Goal: Task Accomplishment & Management: Complete application form

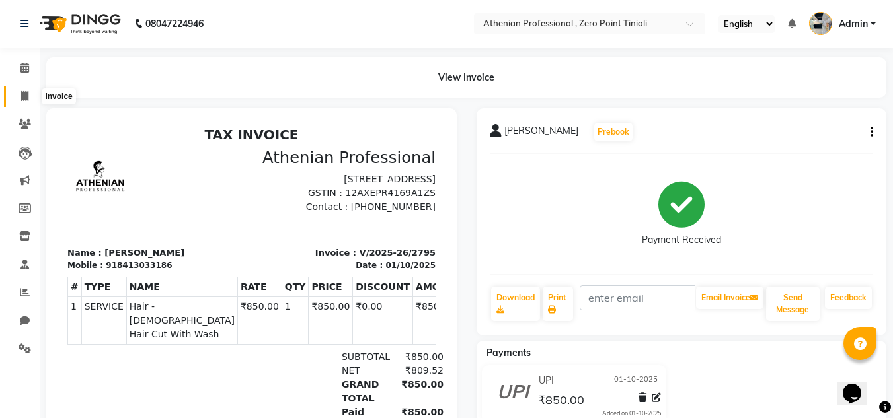
drag, startPoint x: 0, startPoint y: 0, endPoint x: 18, endPoint y: 89, distance: 91.0
click at [18, 89] on span at bounding box center [24, 96] width 23 height 15
select select "service"
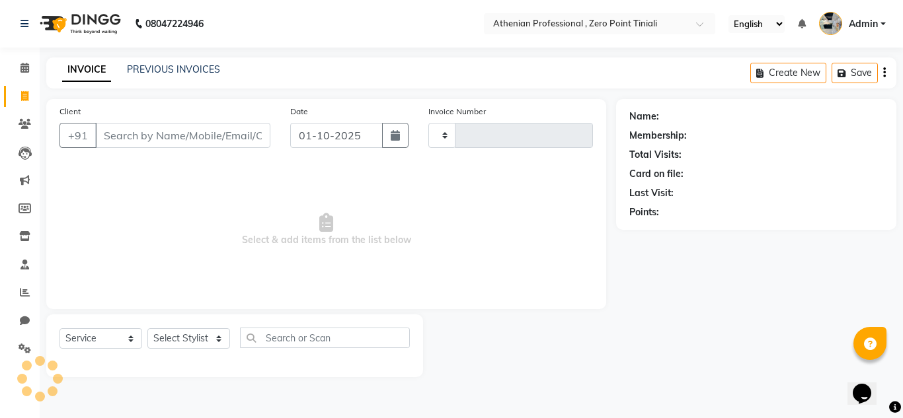
type input "2796"
select select "8300"
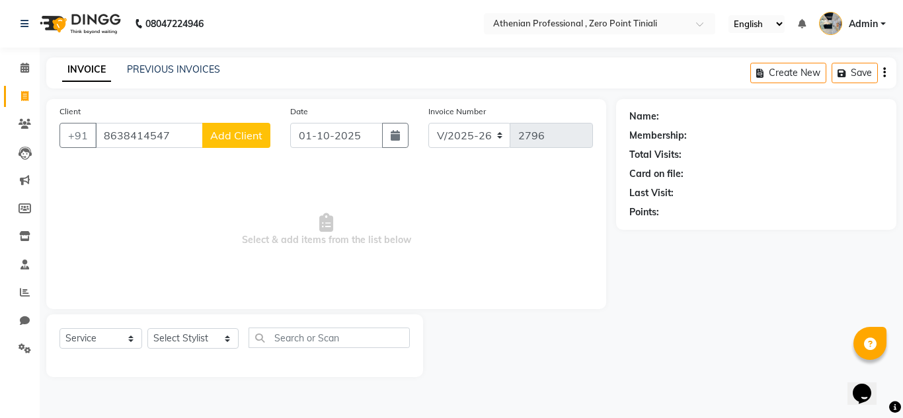
type input "8638414547"
click at [233, 133] on span "Add Client" at bounding box center [236, 135] width 52 height 13
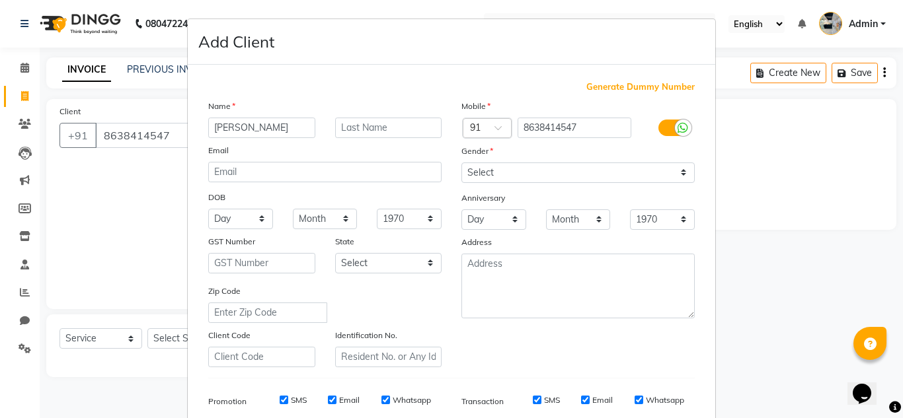
type input "[PERSON_NAME]"
click at [414, 126] on input "text" at bounding box center [388, 128] width 107 height 20
type input "[PERSON_NAME]"
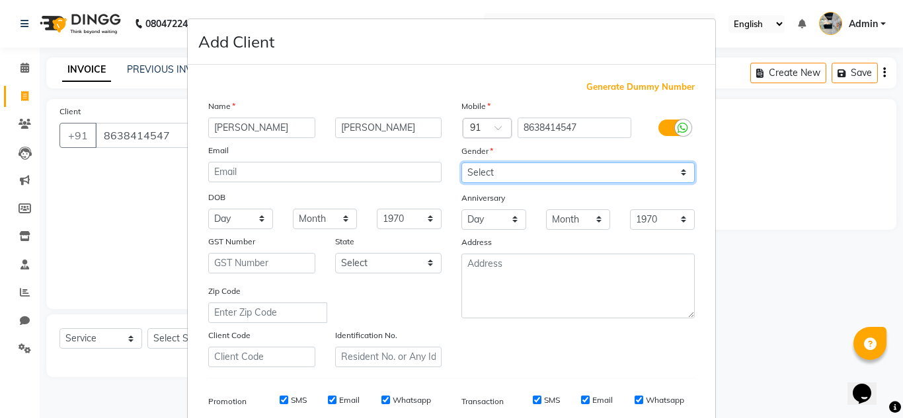
click at [477, 163] on select "Select [DEMOGRAPHIC_DATA] [DEMOGRAPHIC_DATA] Other Prefer Not To Say" at bounding box center [577, 173] width 233 height 20
select select "[DEMOGRAPHIC_DATA]"
click at [461, 163] on select "Select [DEMOGRAPHIC_DATA] [DEMOGRAPHIC_DATA] Other Prefer Not To Say" at bounding box center [577, 173] width 233 height 20
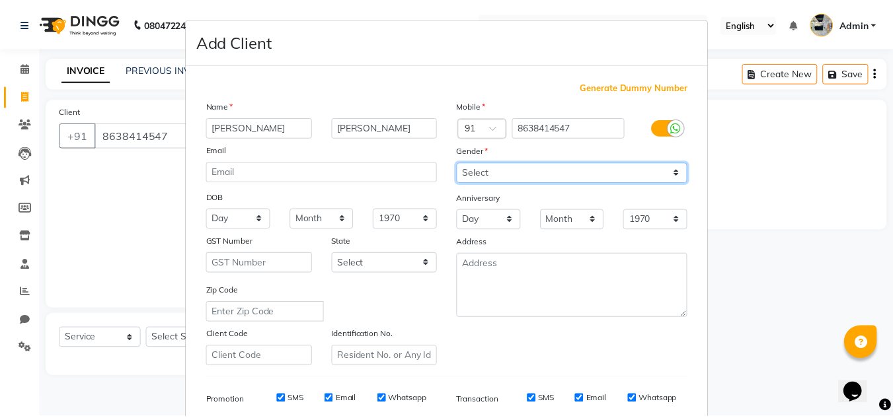
scroll to position [192, 0]
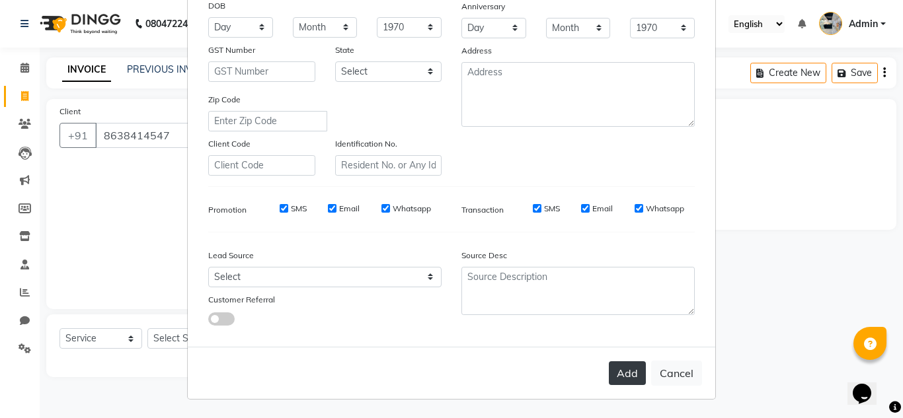
click at [619, 373] on button "Add" at bounding box center [627, 374] width 37 height 24
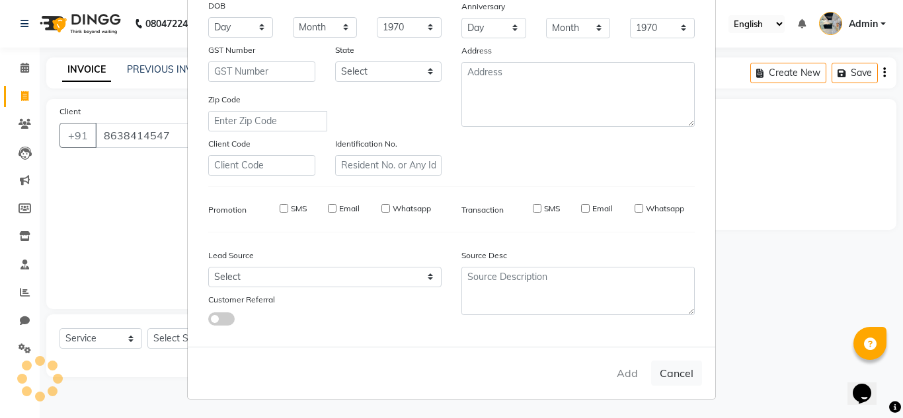
select select
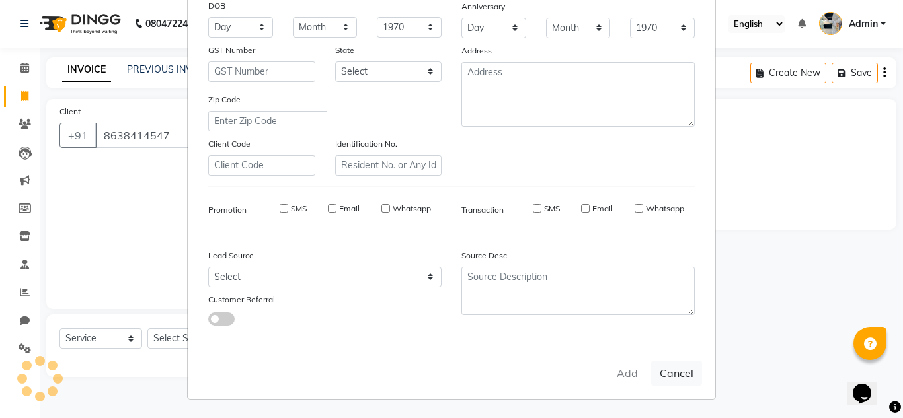
select select
checkbox input "false"
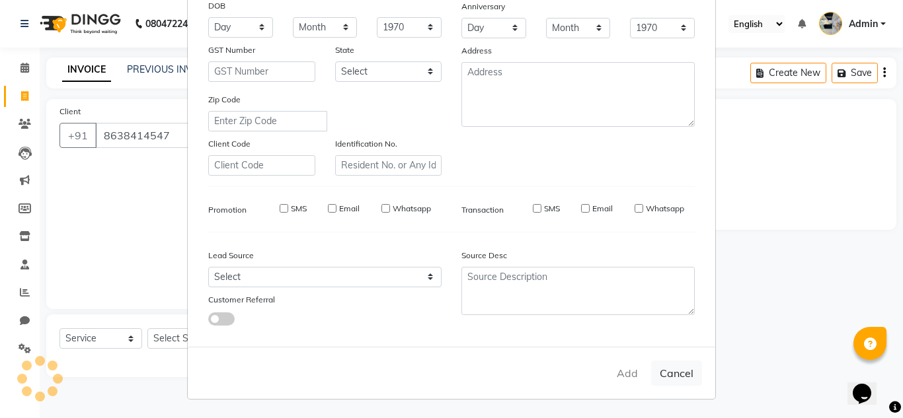
checkbox input "false"
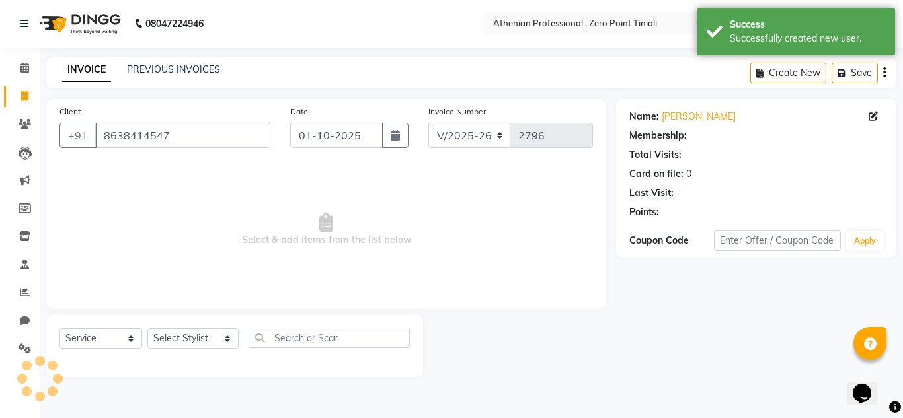
select select "1: Object"
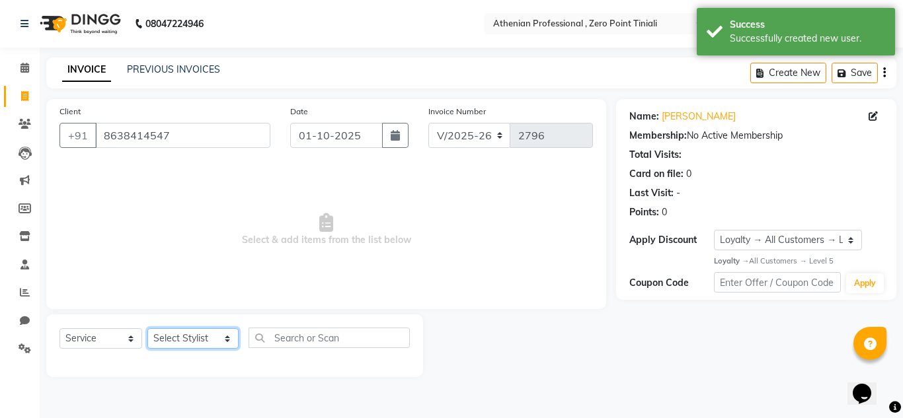
click at [188, 337] on select "Select Stylist [PERSON_NAME][MEDICAL_DATA] Admin [PERSON_NAME] BIHAM LINDUM NEM…" at bounding box center [192, 339] width 91 height 20
select select "80204"
click at [147, 329] on select "Select Stylist [PERSON_NAME][MEDICAL_DATA] Admin [PERSON_NAME] BIHAM LINDUM NEM…" at bounding box center [192, 339] width 91 height 20
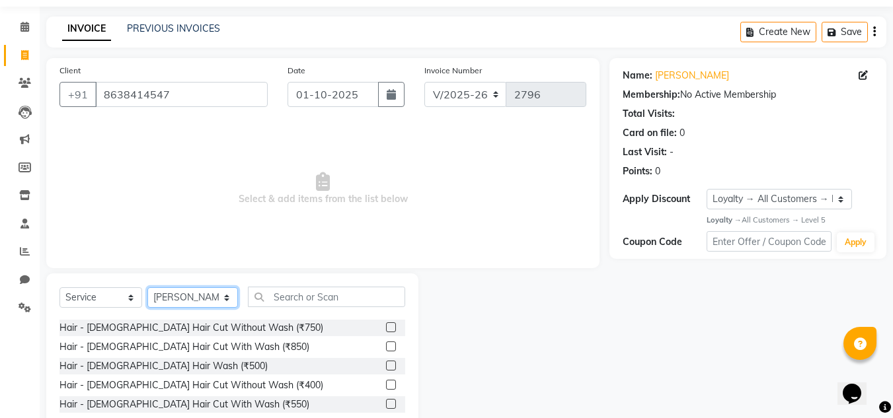
scroll to position [36, 0]
click at [386, 342] on label at bounding box center [391, 347] width 10 height 10
click at [386, 343] on input "checkbox" at bounding box center [390, 347] width 9 height 9
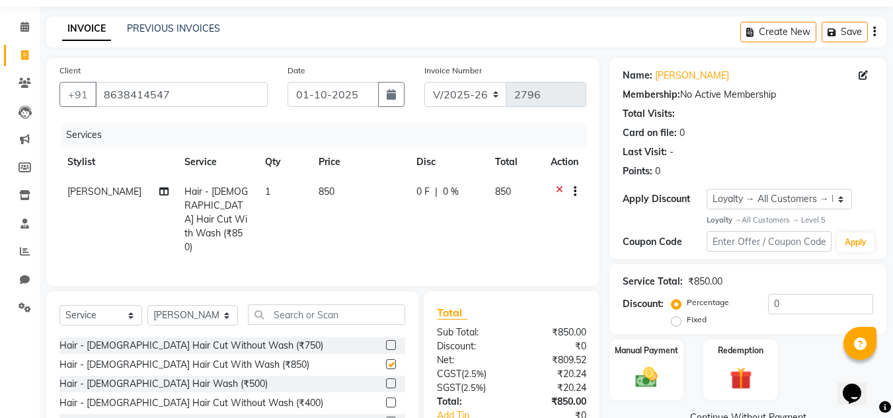
checkbox input "false"
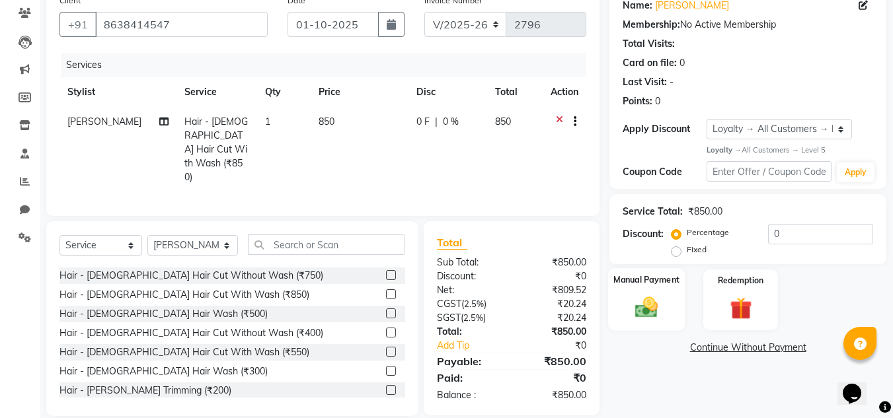
click at [638, 329] on div "Manual Payment" at bounding box center [646, 299] width 77 height 63
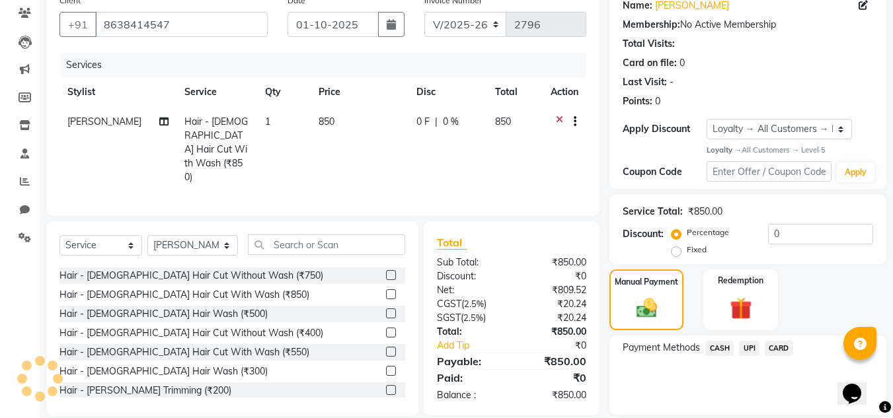
click at [742, 350] on span "UPI" at bounding box center [749, 348] width 20 height 15
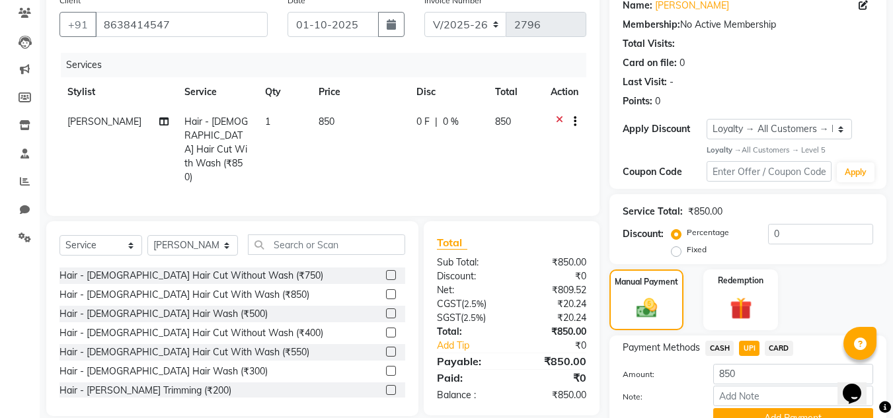
scroll to position [174, 0]
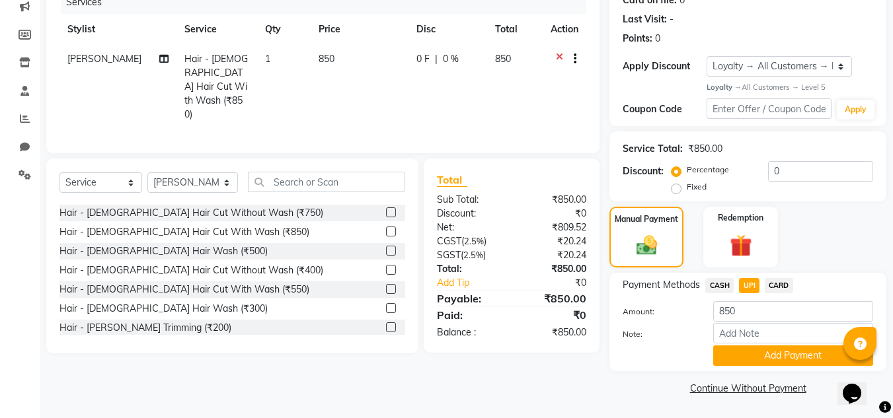
click at [742, 350] on button "Add Payment" at bounding box center [793, 356] width 160 height 20
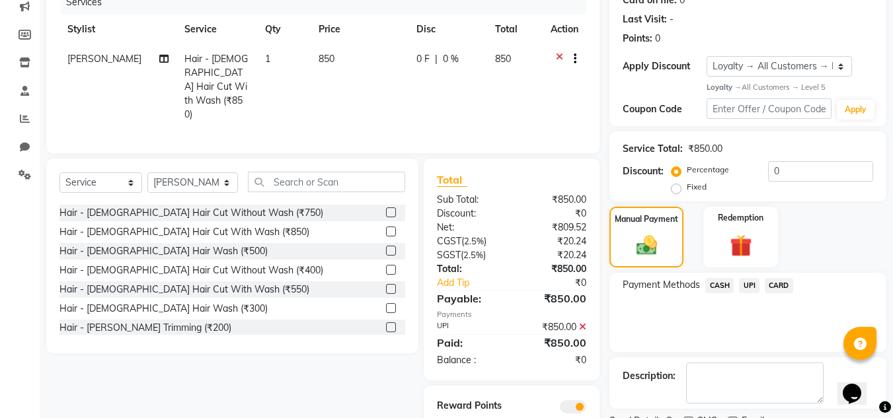
scroll to position [229, 0]
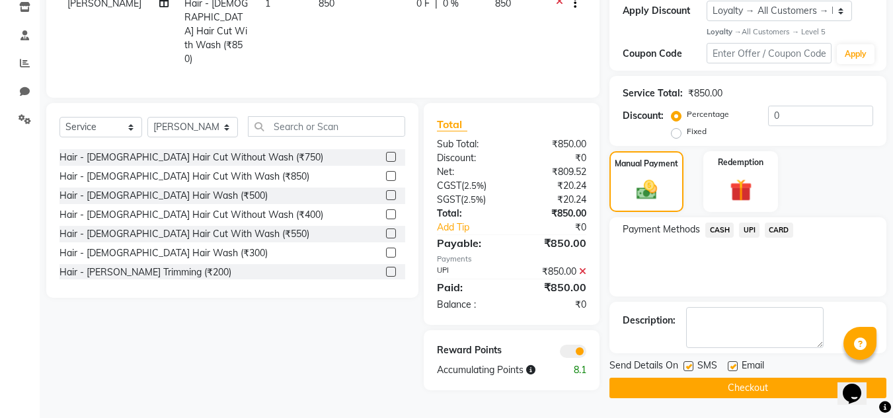
click at [743, 393] on button "Checkout" at bounding box center [748, 388] width 277 height 20
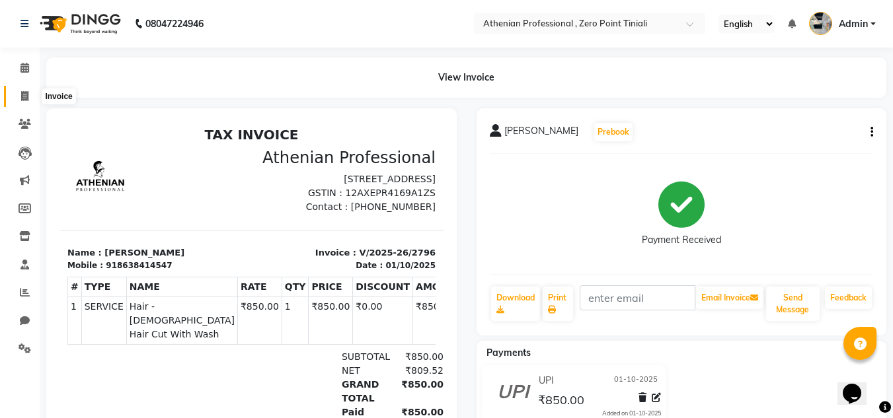
click at [22, 99] on icon at bounding box center [24, 96] width 7 height 10
select select "service"
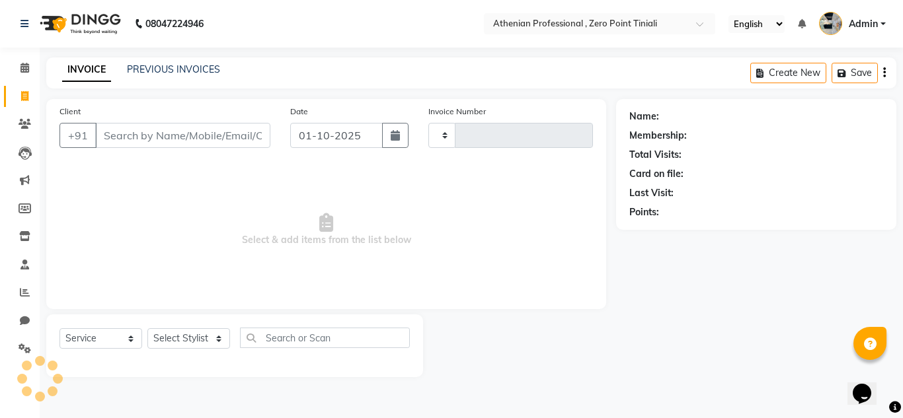
type input "2797"
select select "8300"
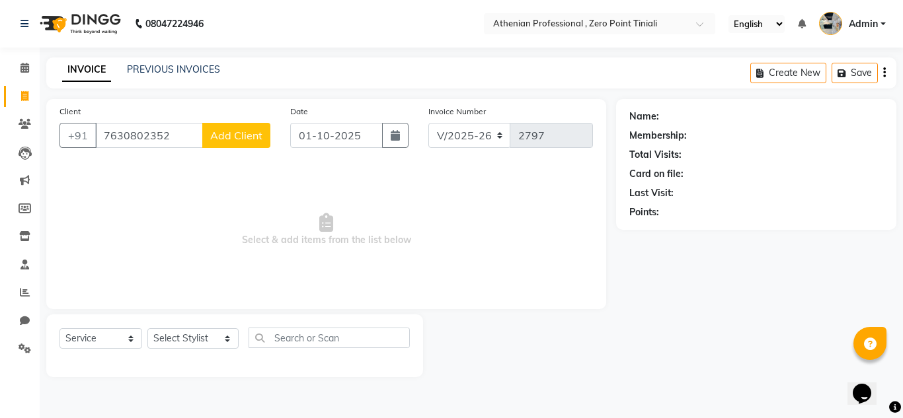
type input "7630802352"
click at [242, 134] on span "Add Client" at bounding box center [236, 135] width 52 height 13
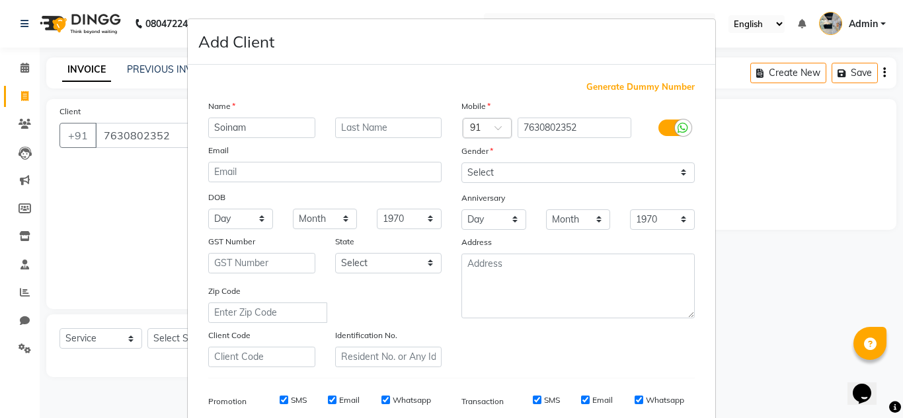
type input "Soinam"
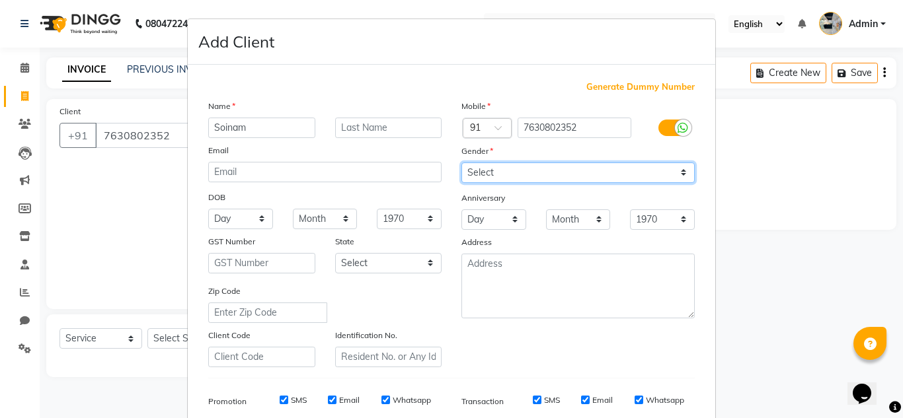
click at [491, 180] on select "Select [DEMOGRAPHIC_DATA] [DEMOGRAPHIC_DATA] Other Prefer Not To Say" at bounding box center [577, 173] width 233 height 20
select select "[DEMOGRAPHIC_DATA]"
click at [461, 163] on select "Select [DEMOGRAPHIC_DATA] [DEMOGRAPHIC_DATA] Other Prefer Not To Say" at bounding box center [577, 173] width 233 height 20
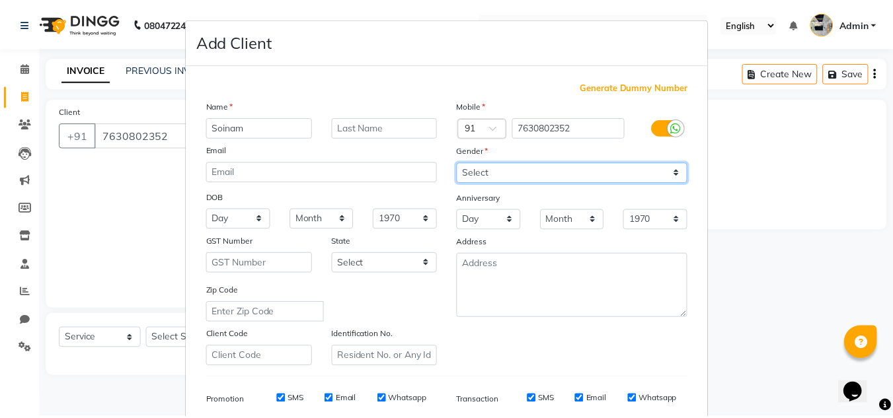
scroll to position [192, 0]
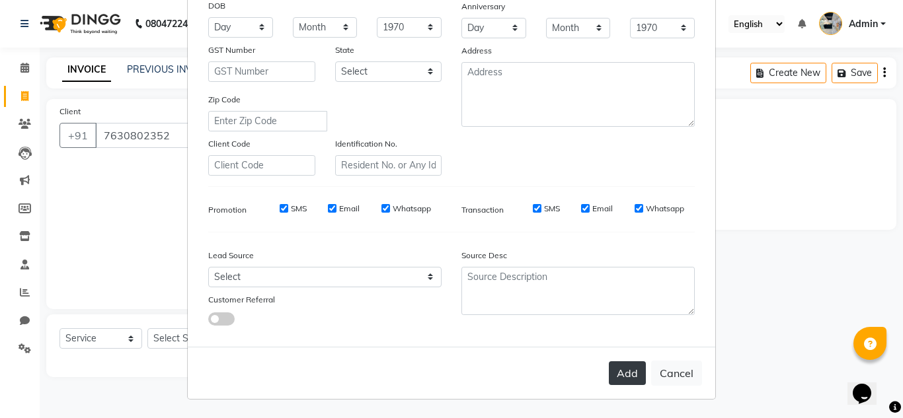
click at [623, 375] on button "Add" at bounding box center [627, 374] width 37 height 24
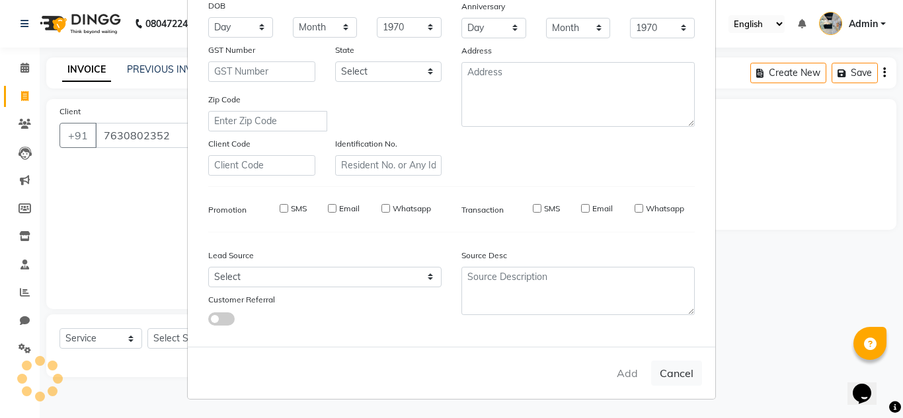
select select
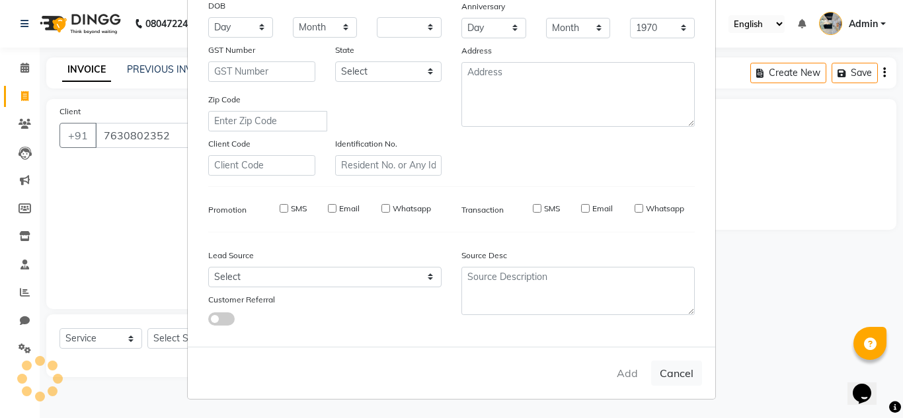
select select
checkbox input "false"
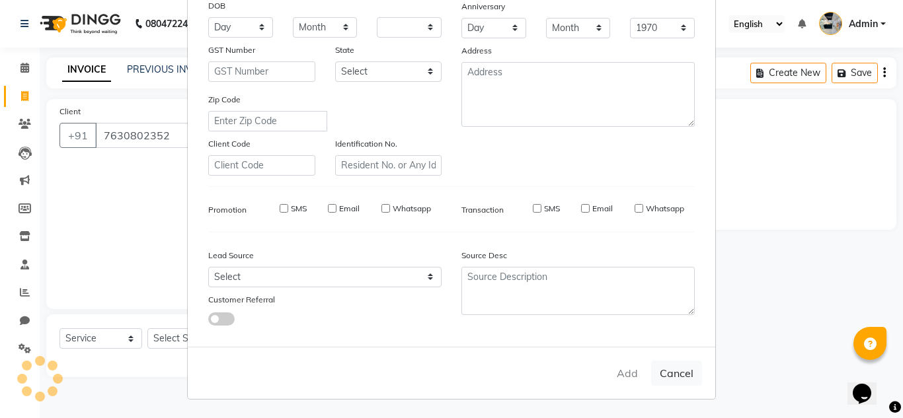
checkbox input "false"
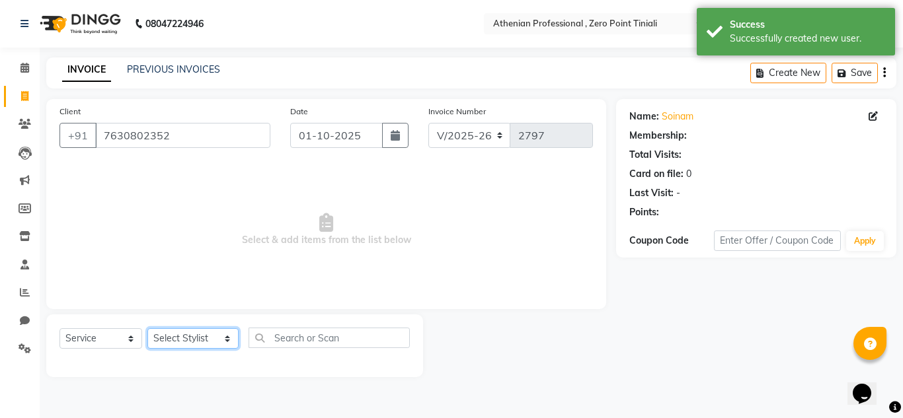
click at [182, 335] on select "Select Stylist [PERSON_NAME][MEDICAL_DATA] Admin [PERSON_NAME] BIHAM LINDUM NEM…" at bounding box center [192, 339] width 91 height 20
select select "1: Object"
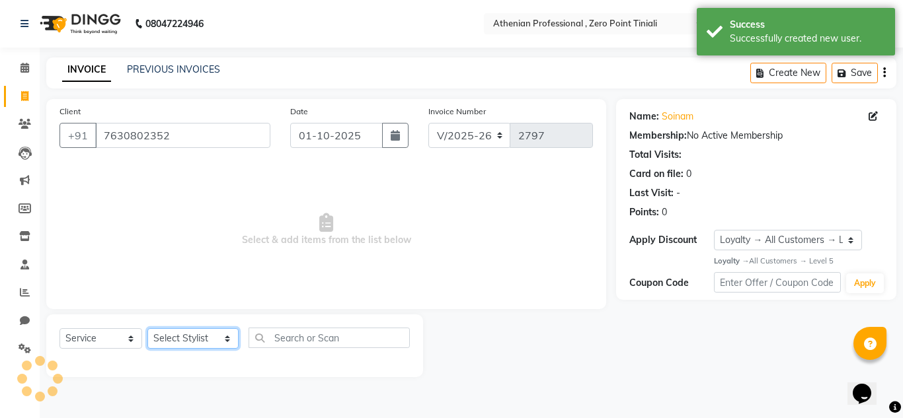
select select "92479"
click at [147, 329] on select "Select Stylist [PERSON_NAME][MEDICAL_DATA] Admin [PERSON_NAME] BIHAM LINDUM NEM…" at bounding box center [192, 339] width 91 height 20
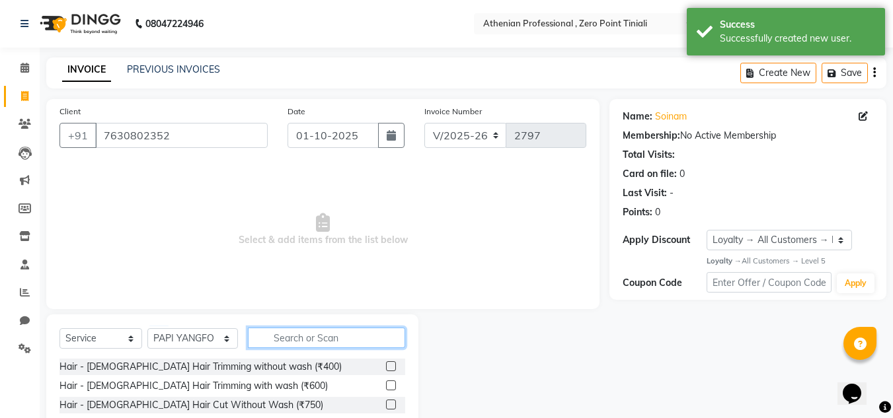
click at [324, 342] on input "text" at bounding box center [326, 338] width 157 height 20
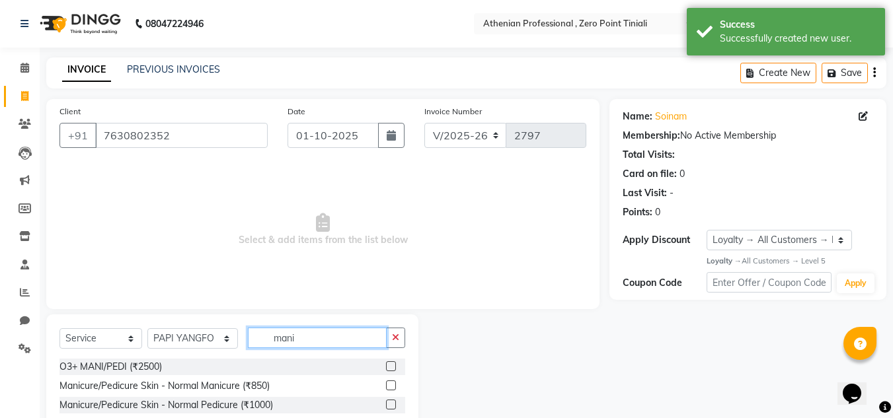
type input "mani"
click at [386, 387] on label at bounding box center [391, 386] width 10 height 10
click at [386, 387] on input "checkbox" at bounding box center [390, 386] width 9 height 9
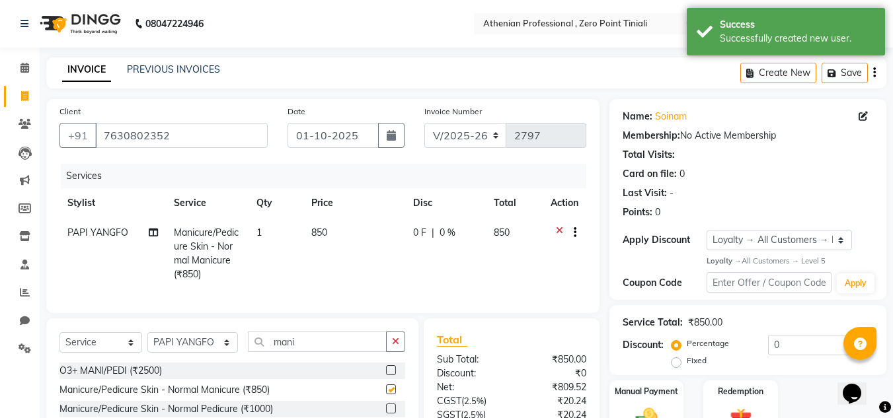
checkbox input "false"
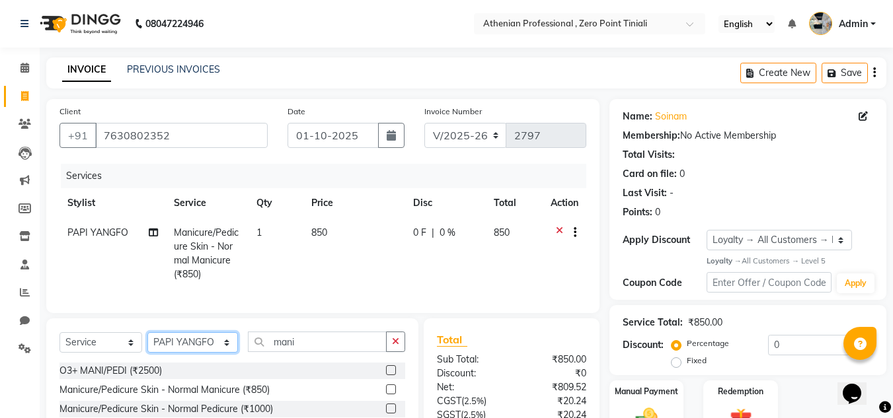
click at [180, 352] on select "Select Stylist [PERSON_NAME][MEDICAL_DATA] Admin [PERSON_NAME] BIHAM LINDUM NEM…" at bounding box center [192, 343] width 91 height 20
select select "80200"
click at [147, 342] on select "Select Stylist [PERSON_NAME][MEDICAL_DATA] Admin [PERSON_NAME] BIHAM LINDUM NEM…" at bounding box center [192, 343] width 91 height 20
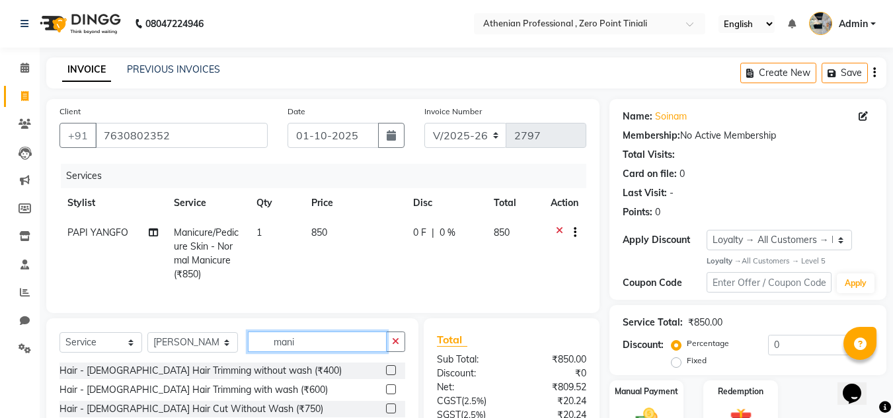
drag, startPoint x: 293, startPoint y: 358, endPoint x: 194, endPoint y: 338, distance: 100.5
click at [194, 338] on div "Select Service Product Membership Package Voucher Prepaid Gift Card Select Styl…" at bounding box center [232, 416] width 372 height 195
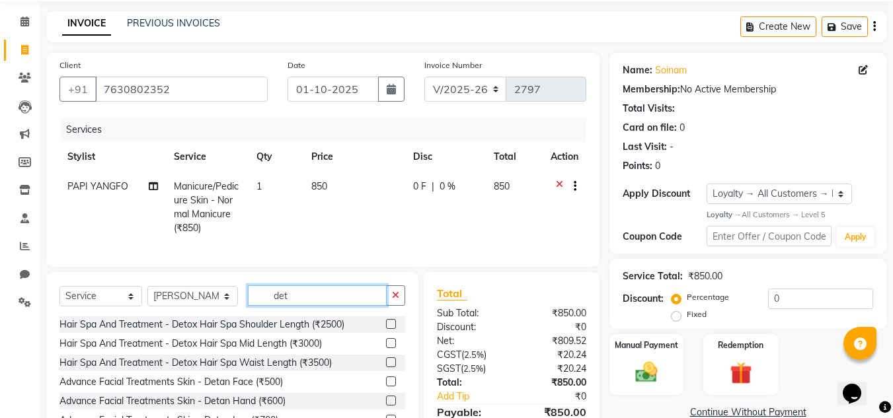
type input "det"
click at [391, 329] on label at bounding box center [391, 324] width 10 height 10
click at [391, 329] on input "checkbox" at bounding box center [390, 325] width 9 height 9
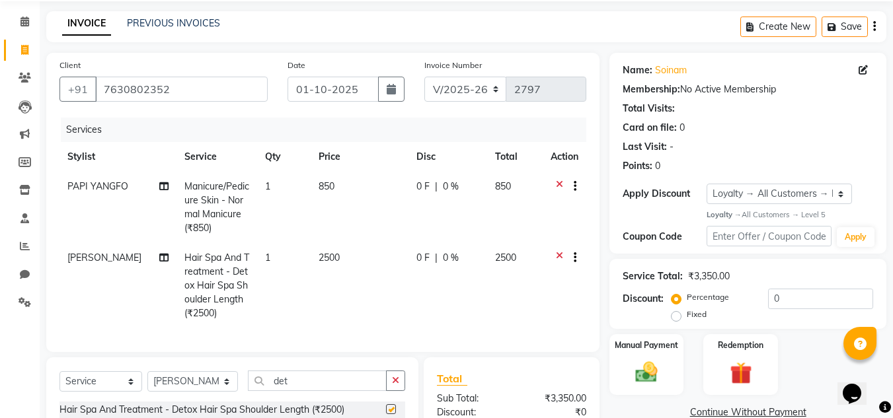
checkbox input "false"
click at [449, 251] on td "0 F | 0 %" at bounding box center [448, 285] width 79 height 85
select select "80200"
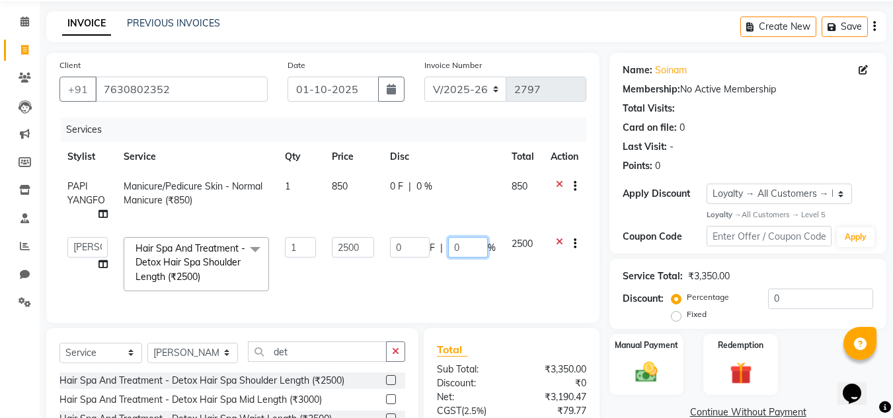
click at [453, 249] on input "0" at bounding box center [468, 247] width 40 height 20
type input "30"
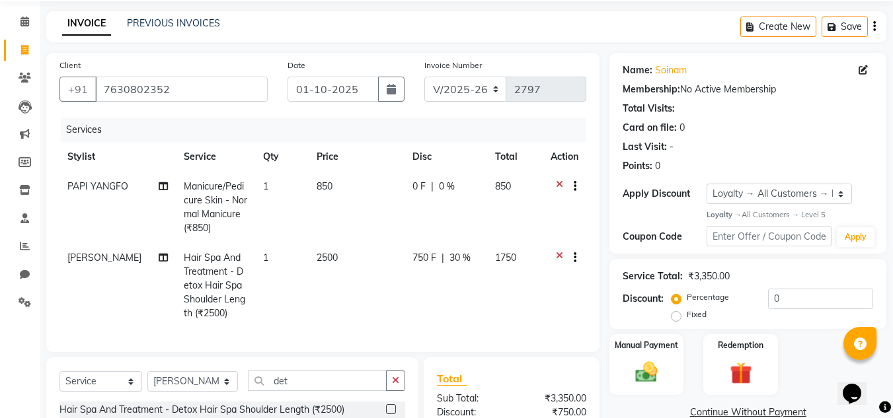
click at [465, 290] on td "750 F | 30 %" at bounding box center [446, 285] width 83 height 85
select select "80200"
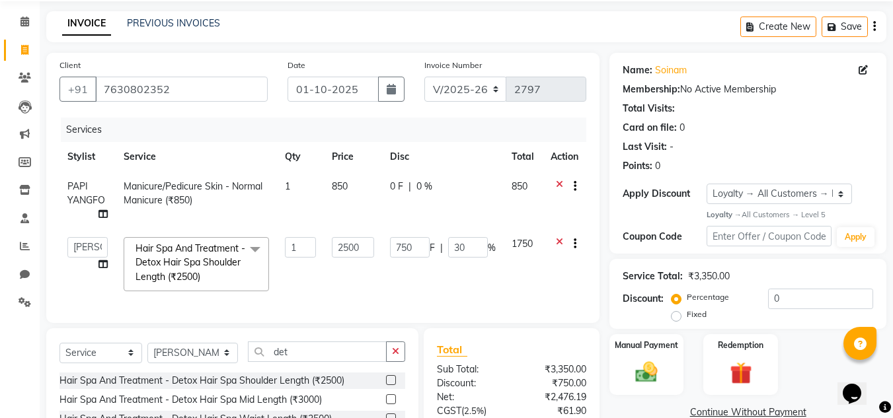
scroll to position [195, 0]
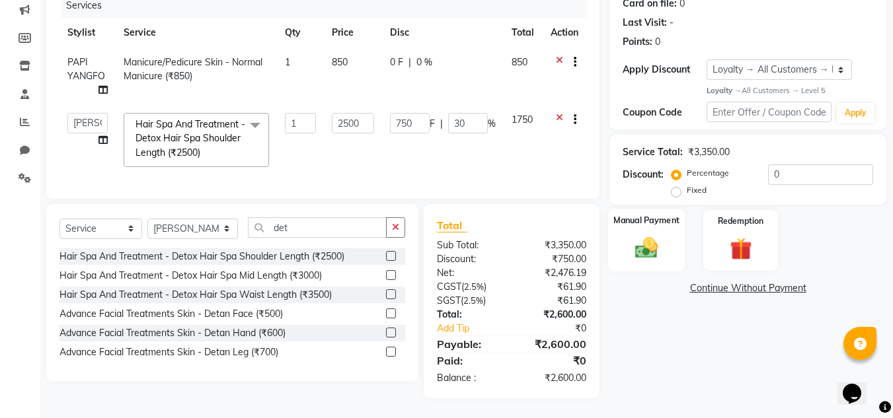
click at [658, 239] on div "Manual Payment" at bounding box center [646, 240] width 77 height 63
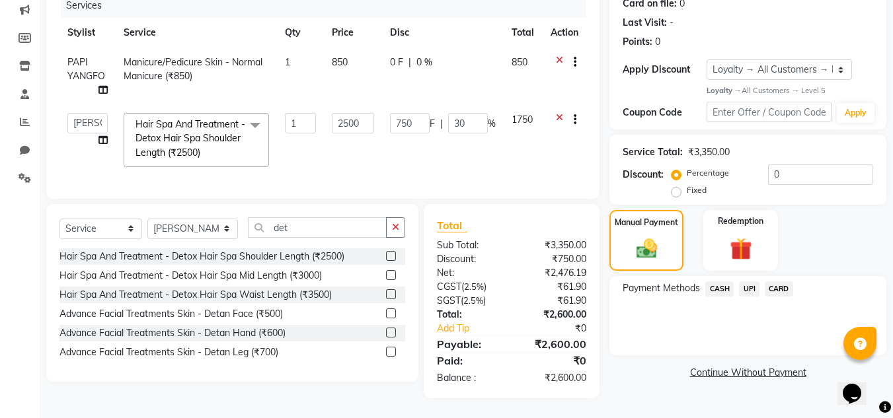
click at [748, 282] on span "UPI" at bounding box center [749, 289] width 20 height 15
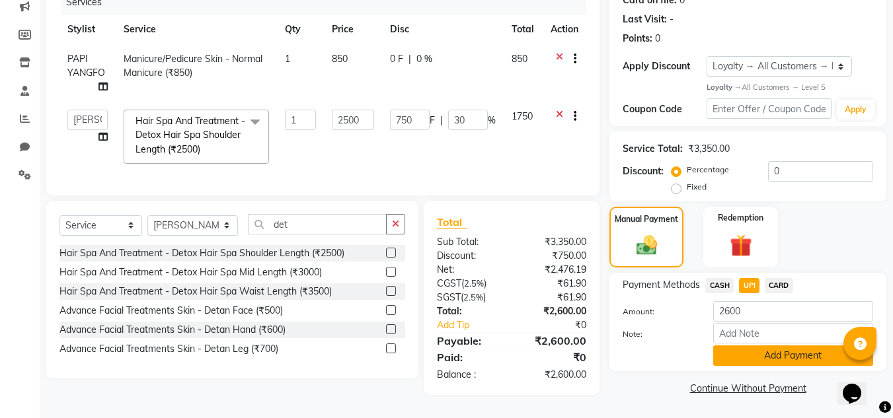
click at [755, 346] on button "Add Payment" at bounding box center [793, 356] width 160 height 20
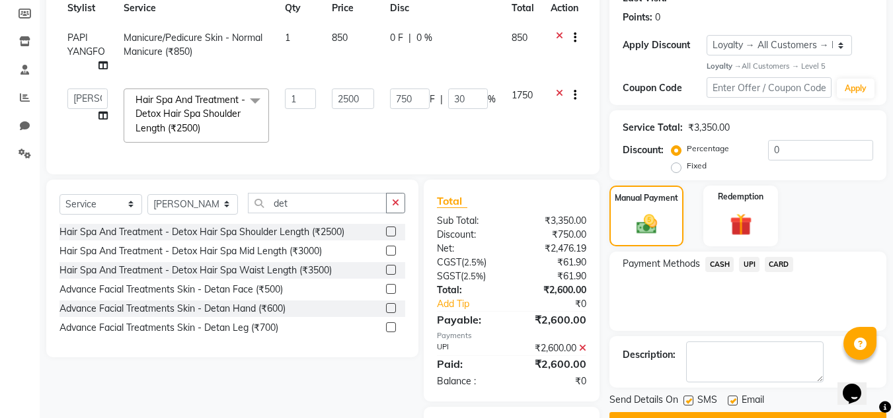
scroll to position [301, 0]
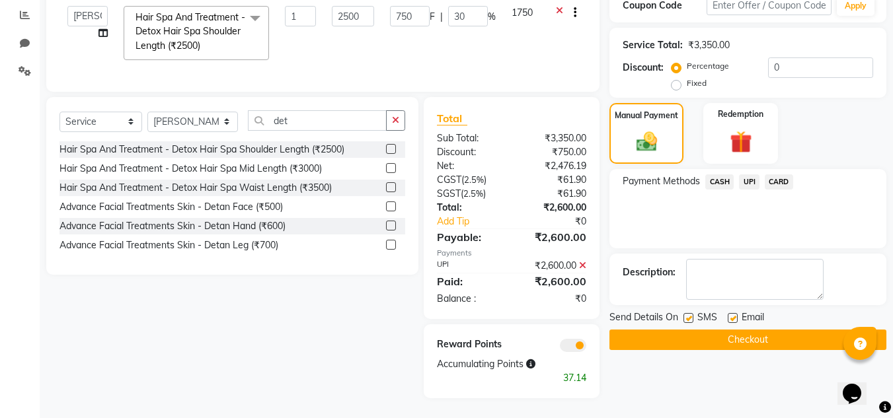
click at [747, 330] on button "Checkout" at bounding box center [748, 340] width 277 height 20
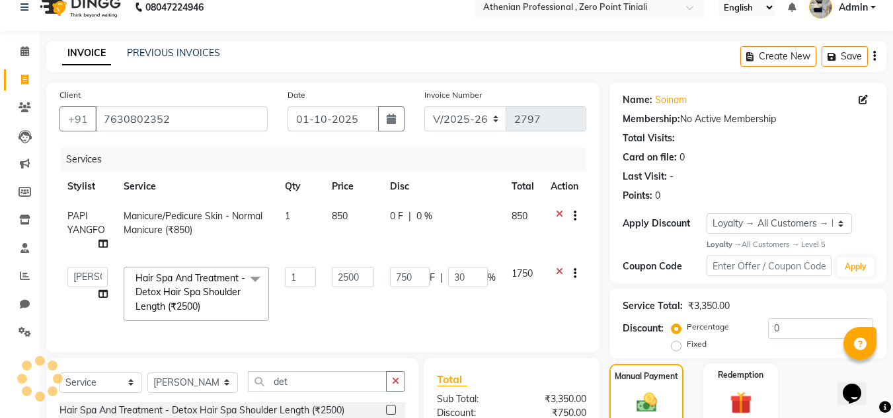
scroll to position [11, 0]
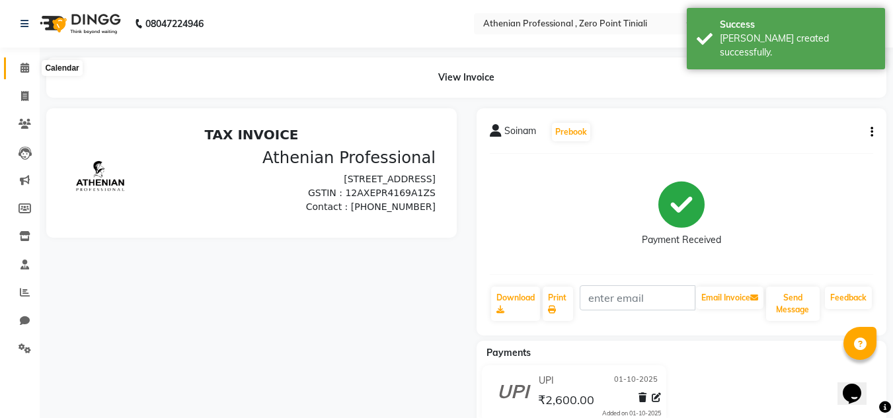
click at [26, 66] on icon at bounding box center [24, 68] width 9 height 10
